Goal: Task Accomplishment & Management: Manage account settings

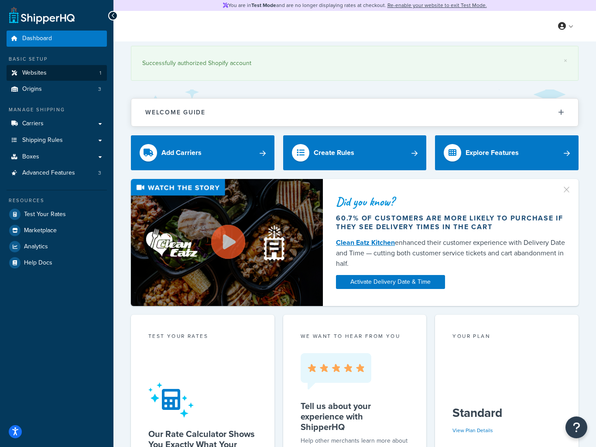
click at [48, 72] on link "Websites 1" at bounding box center [57, 73] width 100 height 16
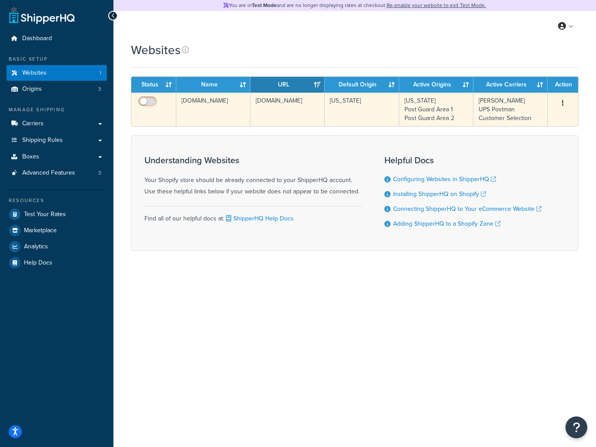
click at [147, 104] on input "checkbox" at bounding box center [149, 103] width 24 height 11
checkbox input "true"
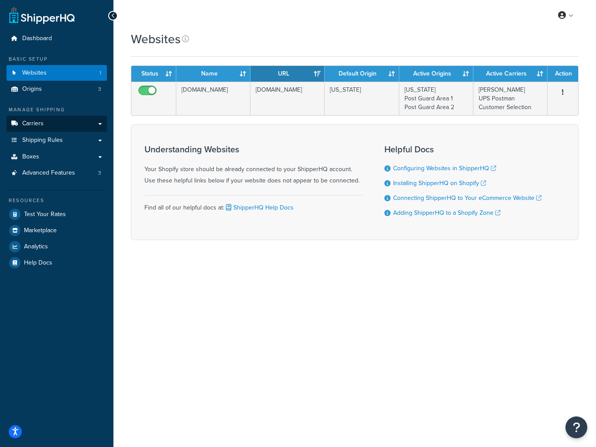
click at [46, 126] on link "Carriers" at bounding box center [57, 124] width 100 height 16
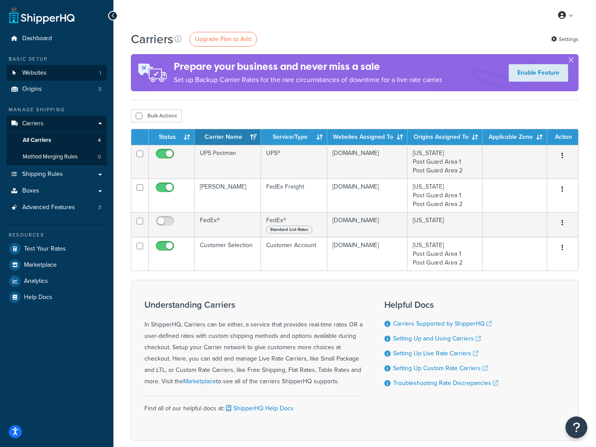
click at [54, 71] on link "Websites 1" at bounding box center [57, 73] width 100 height 16
